Goal: Task Accomplishment & Management: Use online tool/utility

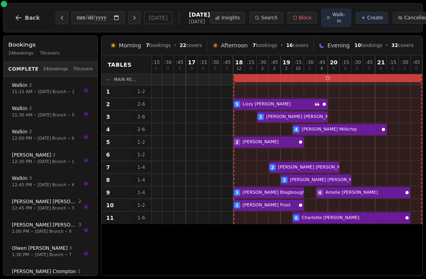
scroll to position [0, 250]
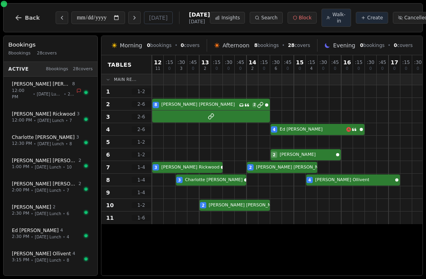
select select "****"
select select "*"
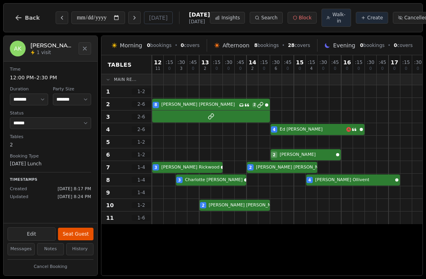
click at [243, 105] on div "8 Anthony Kallas Has conversation thread 2" at bounding box center [288, 104] width 272 height 13
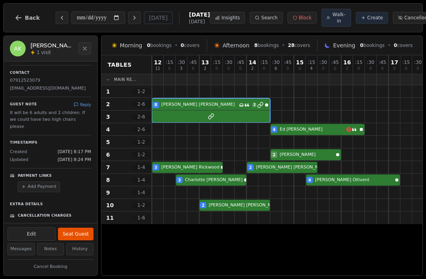
scroll to position [107, 0]
click at [323, 130] on div "4 Ed Shaw" at bounding box center [288, 129] width 272 height 13
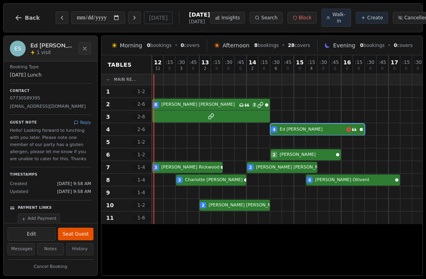
scroll to position [76, 0]
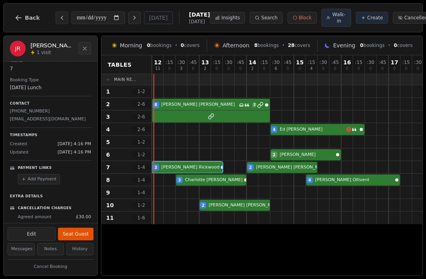
click at [64, 232] on button "Seat Guest" at bounding box center [76, 234] width 36 height 13
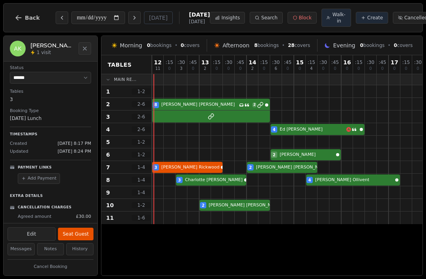
scroll to position [0, 0]
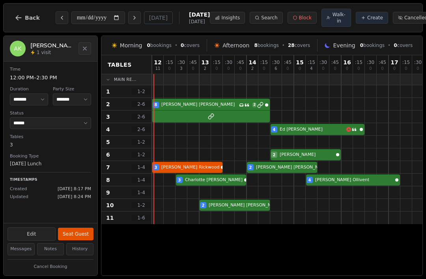
click at [150, 105] on span "2 - 6" at bounding box center [141, 104] width 19 height 6
click at [66, 232] on button "Seat Guest" at bounding box center [76, 234] width 36 height 13
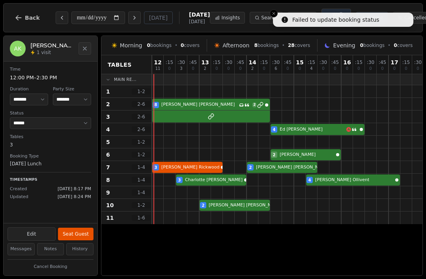
click at [69, 236] on button "Seat Guest" at bounding box center [76, 234] width 36 height 13
click at [268, 15] on button "Search" at bounding box center [266, 18] width 33 height 12
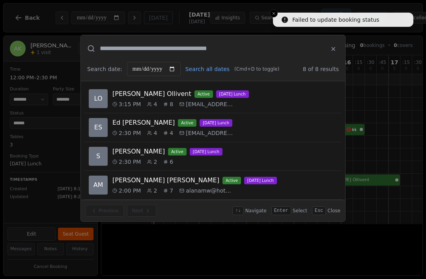
click at [21, 52] on div at bounding box center [213, 139] width 426 height 279
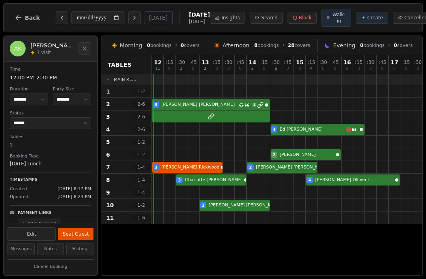
click at [71, 231] on button "Seat Guest" at bounding box center [76, 234] width 36 height 13
click at [213, 108] on div "8 Anthony Kallas Has conversation thread 2" at bounding box center [288, 104] width 272 height 13
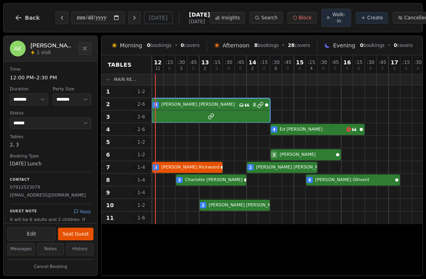
click at [82, 229] on button "Seat Guest" at bounding box center [76, 234] width 36 height 13
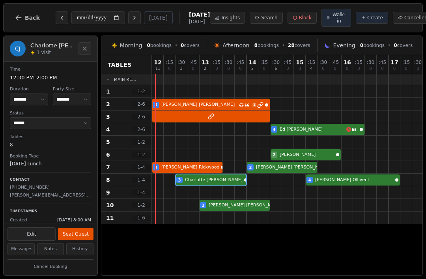
click at [231, 183] on div "3 Charlotte Jamieson 4 Laurie Ollivent" at bounding box center [288, 180] width 272 height 13
click at [244, 208] on div "2 Tom Mowat" at bounding box center [288, 205] width 272 height 13
click at [234, 175] on div at bounding box center [229, 180] width 12 height 12
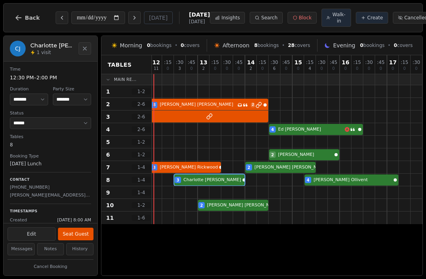
scroll to position [0, 2]
click at [202, 186] on div "3 Charlotte Jamieson 4 Laurie Ollivent" at bounding box center [286, 180] width 272 height 13
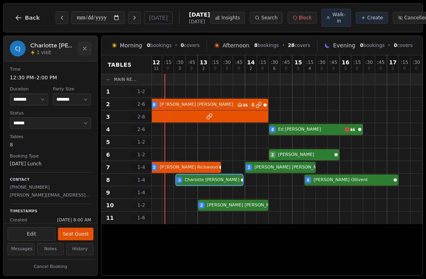
click at [198, 181] on div "3 Charlotte Jamieson 4 Laurie Ollivent" at bounding box center [286, 180] width 272 height 13
click at [52, 125] on select "**********" at bounding box center [50, 123] width 81 height 12
select select "******"
